Goal: Use online tool/utility: Utilize a website feature to perform a specific function

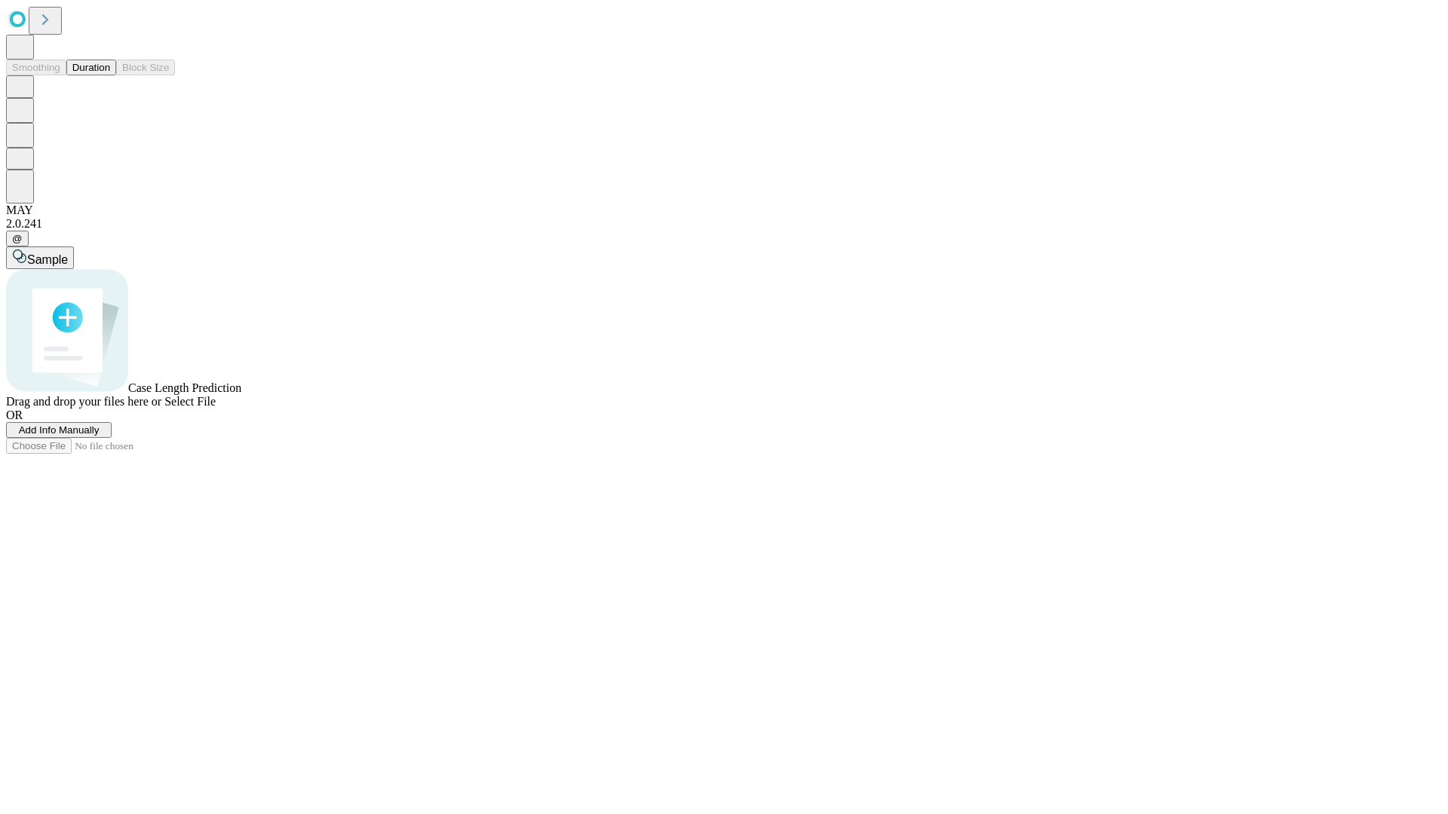
click at [110, 75] on button "Duration" at bounding box center [91, 68] width 50 height 16
click at [100, 436] on span "Add Info Manually" at bounding box center [59, 429] width 81 height 11
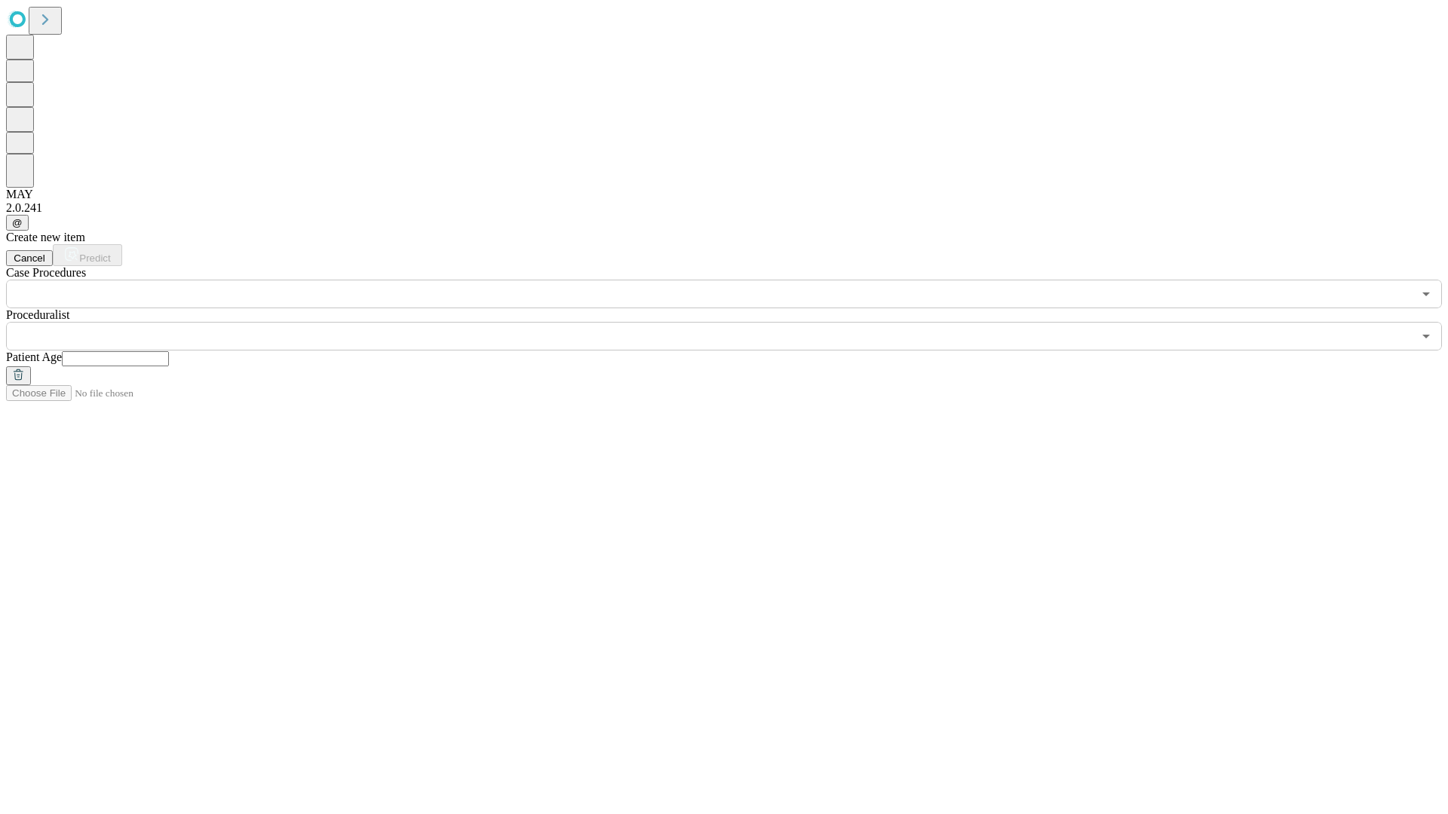
click at [169, 351] on input "text" at bounding box center [115, 358] width 107 height 15
type input "**"
click at [734, 322] on input "text" at bounding box center [709, 336] width 1406 height 29
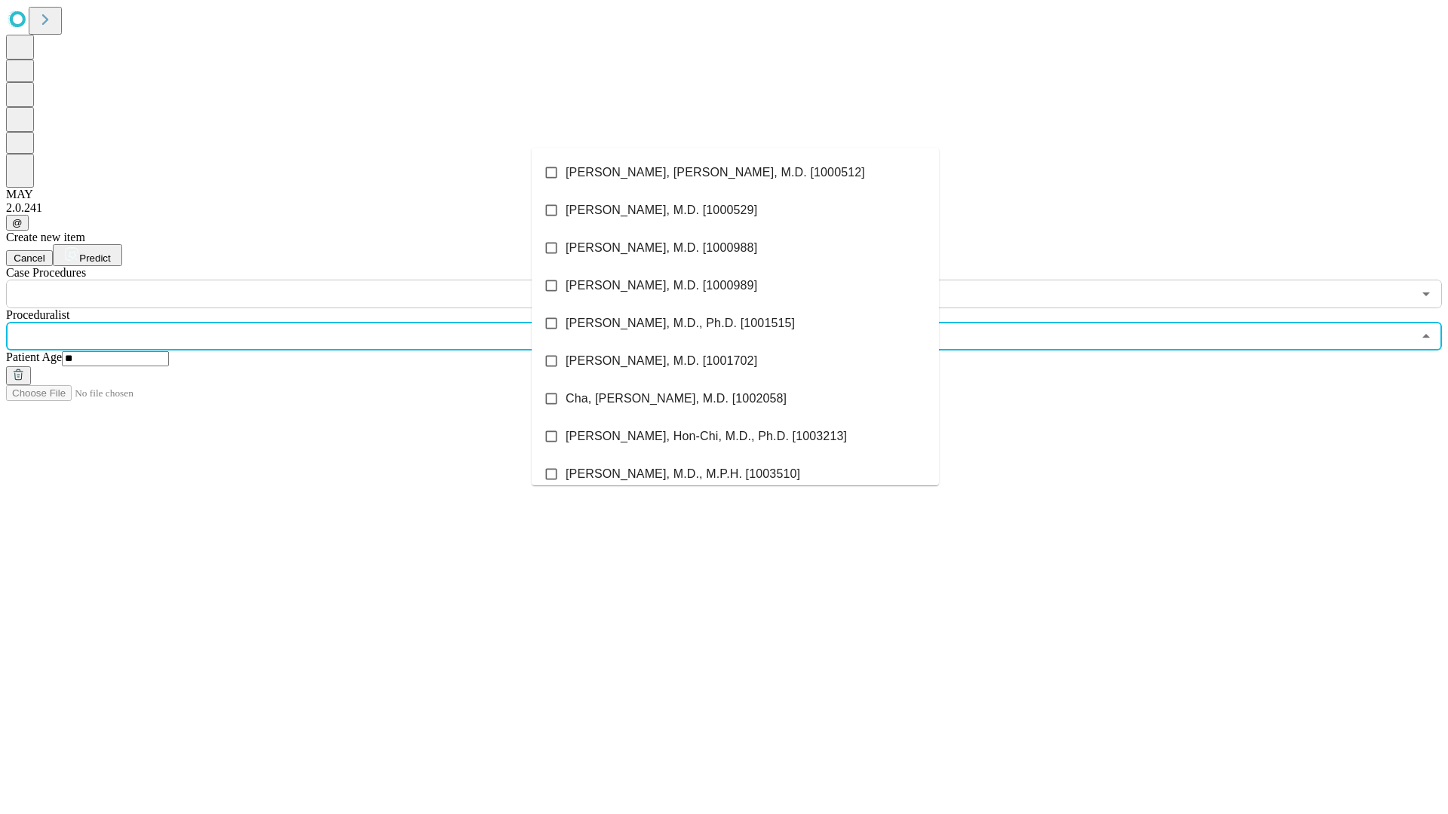
click at [735, 173] on li "[PERSON_NAME], [PERSON_NAME], M.D. [1000512]" at bounding box center [735, 173] width 407 height 38
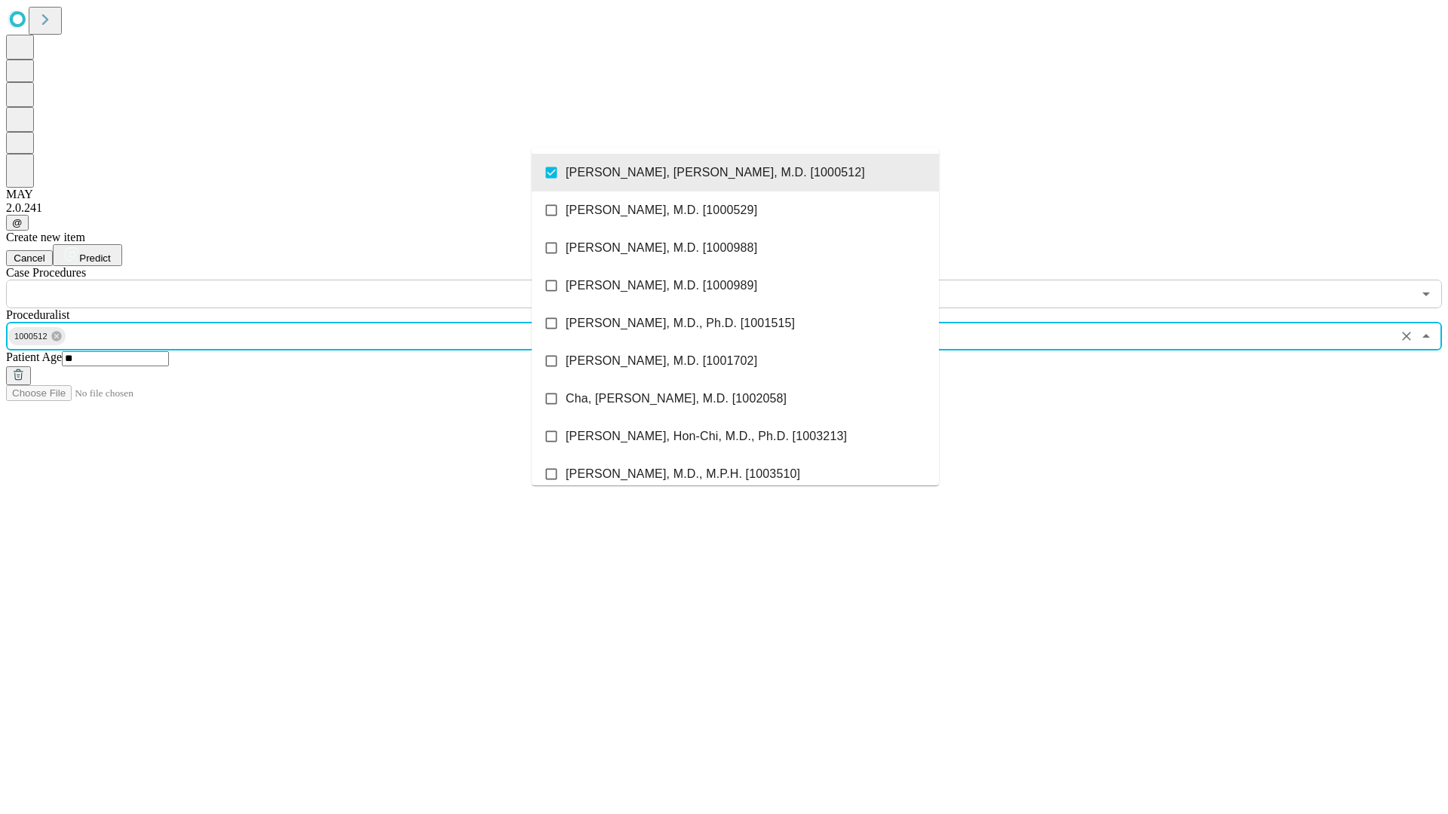
click at [317, 280] on input "text" at bounding box center [709, 294] width 1406 height 29
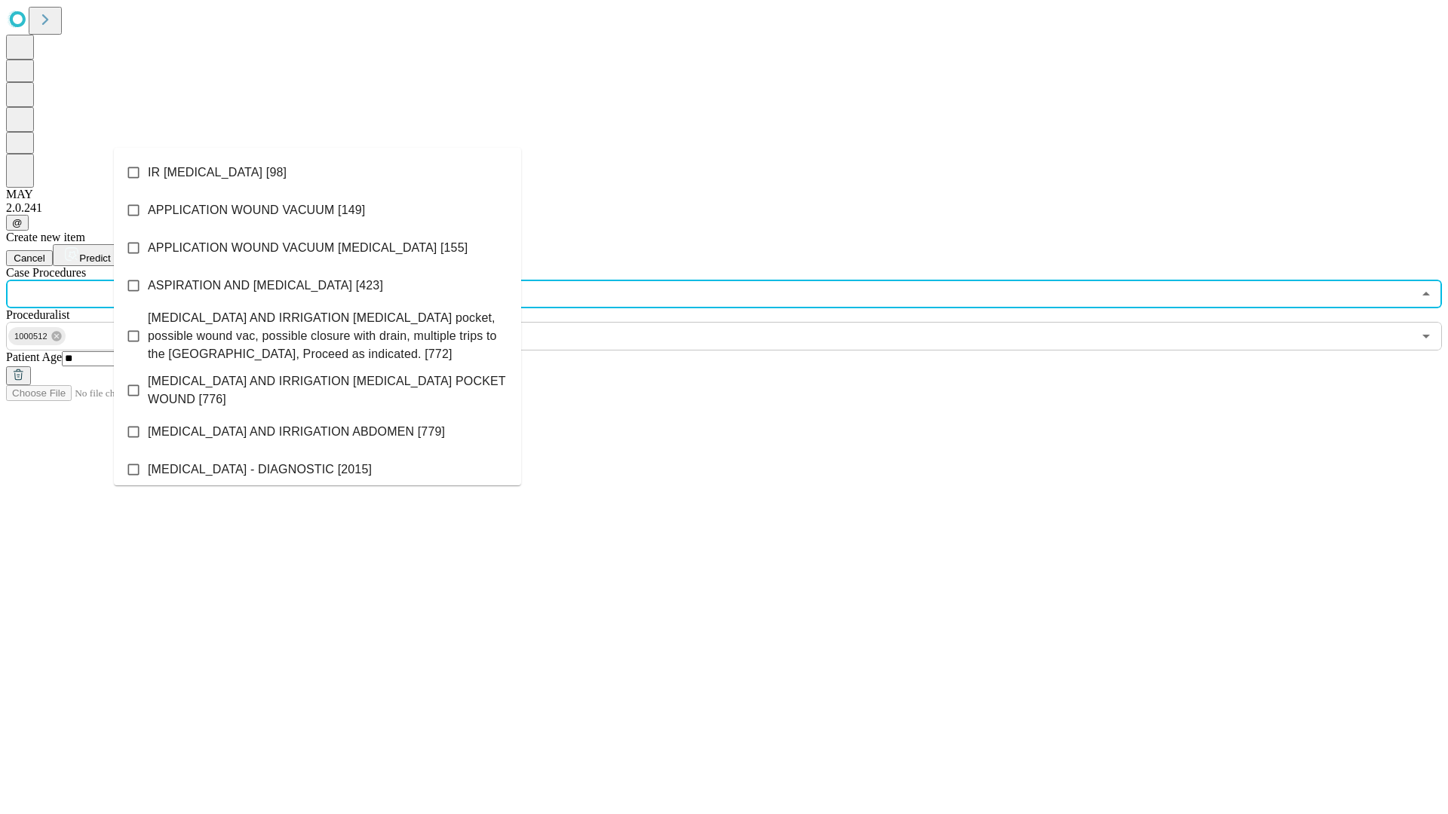
click at [317, 173] on li "IR [MEDICAL_DATA] [98]" at bounding box center [317, 173] width 407 height 38
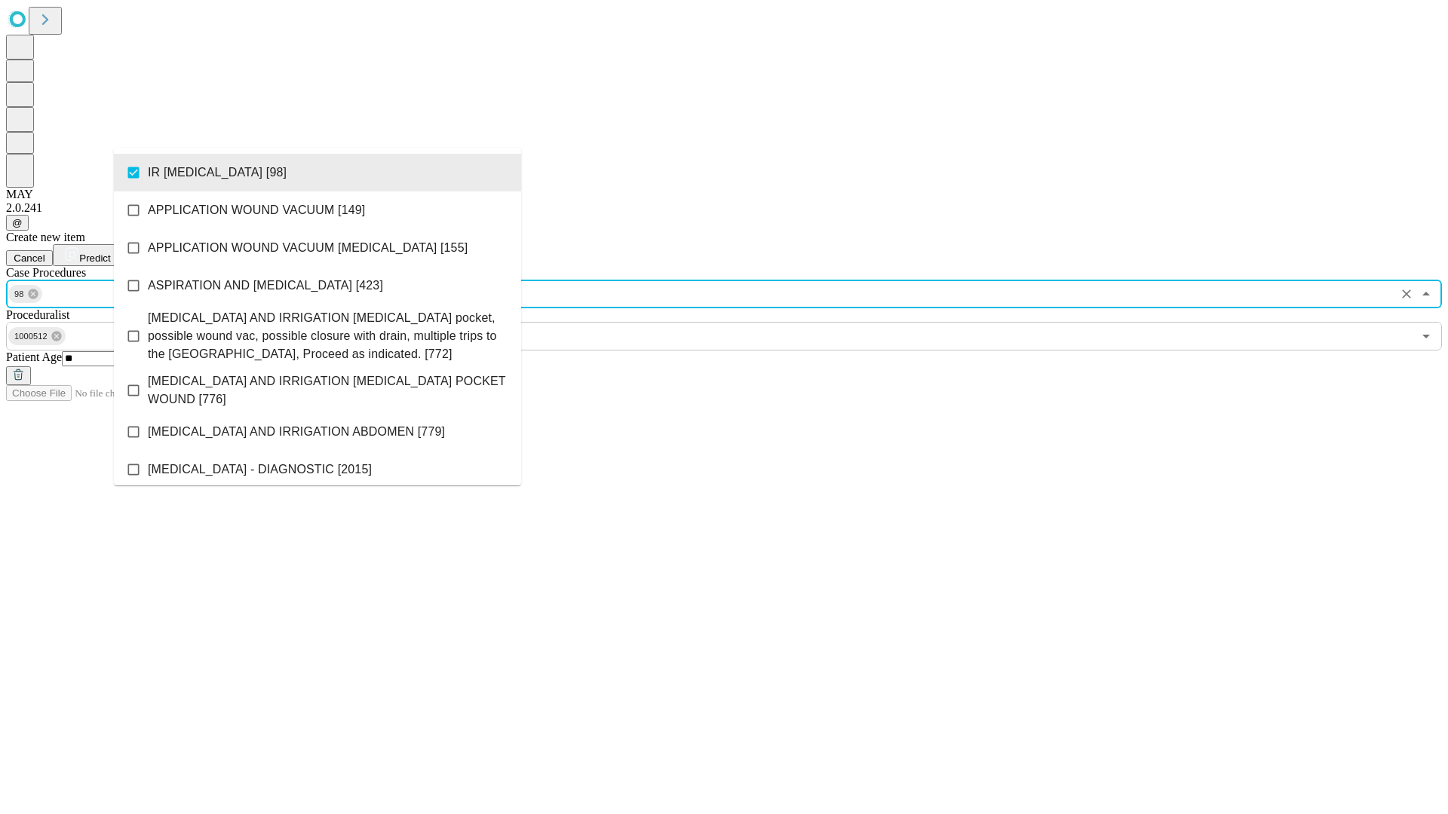
click at [110, 253] on span "Predict" at bounding box center [94, 258] width 31 height 11
